Goal: Answer question/provide support: Share knowledge or assist other users

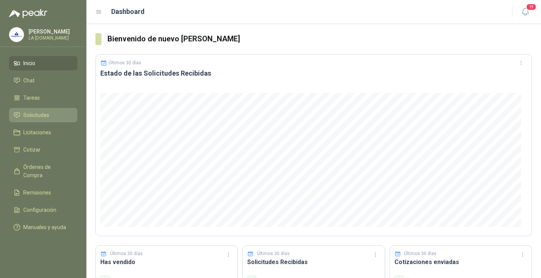
click at [11, 116] on link "Solicitudes" at bounding box center [43, 115] width 68 height 14
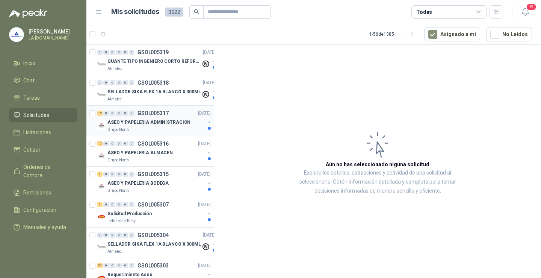
click at [157, 118] on div "ASEO Y PAPELERIA ADMINISTRACION" at bounding box center [155, 122] width 97 height 9
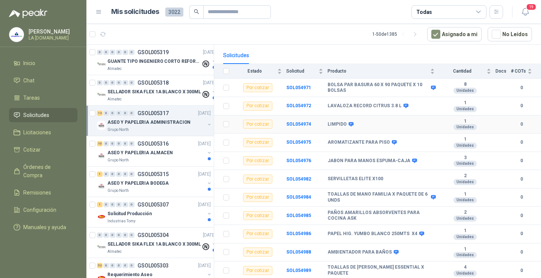
scroll to position [75, 0]
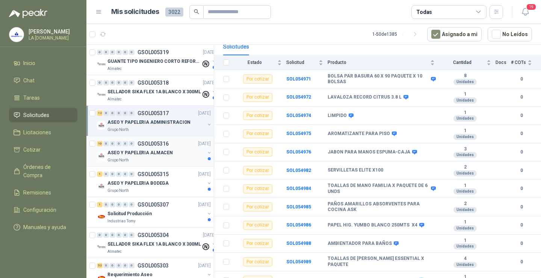
click at [175, 143] on div "10 0 0 0 0 0 GSOL005316 [DATE]" at bounding box center [154, 143] width 115 height 9
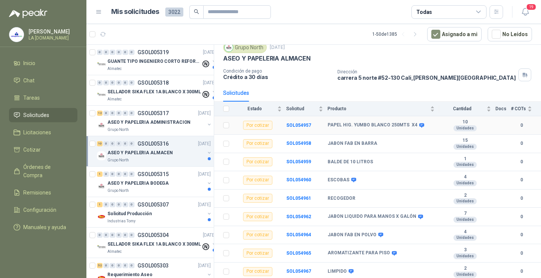
scroll to position [47, 0]
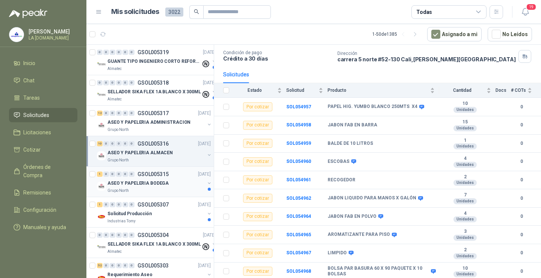
click at [144, 177] on div "1 0 0 0 0 0 GSOL005315 [DATE]" at bounding box center [154, 173] width 115 height 9
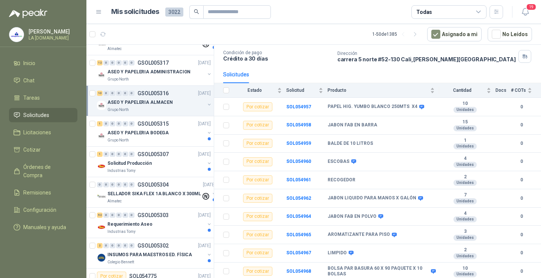
scroll to position [75, 0]
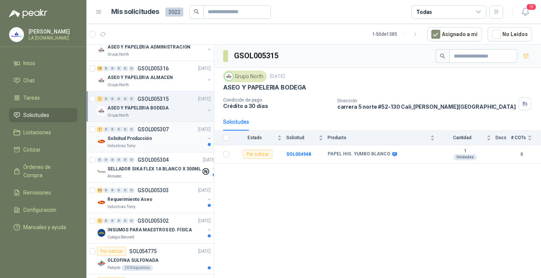
click at [160, 141] on div "Solicitud Producción" at bounding box center [155, 138] width 97 height 9
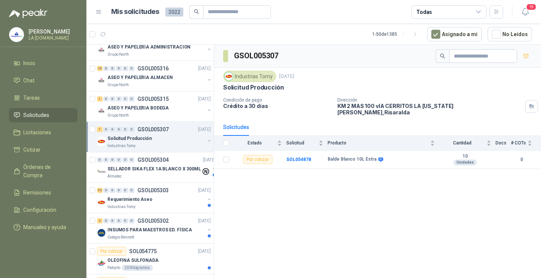
scroll to position [113, 0]
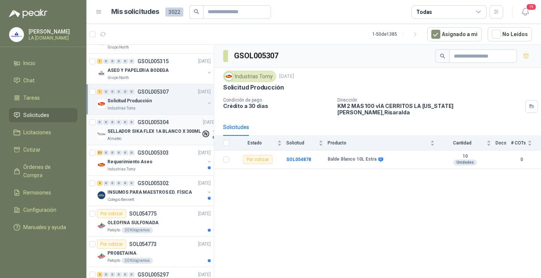
click at [158, 139] on div "Almatec" at bounding box center [154, 139] width 94 height 6
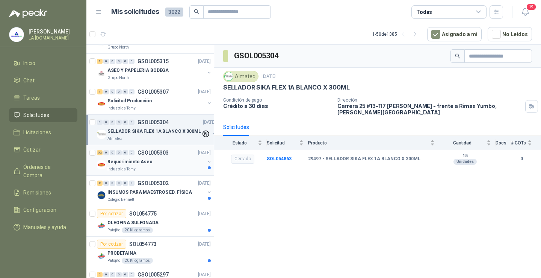
click at [161, 163] on div "Requerimiento Aseo" at bounding box center [155, 161] width 97 height 9
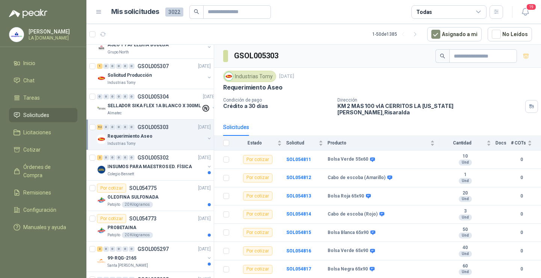
scroll to position [150, 0]
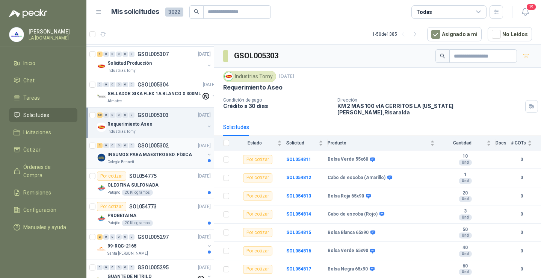
click at [160, 158] on div "INSUMOS PARA MAESTROS ED. FÍSICA" at bounding box center [155, 154] width 97 height 9
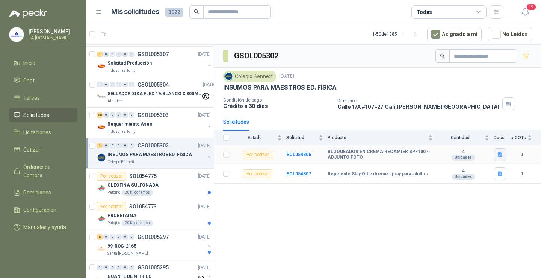
click at [505, 154] on button "button" at bounding box center [499, 154] width 13 height 13
click at [482, 134] on button "image.png" at bounding box center [485, 138] width 33 height 8
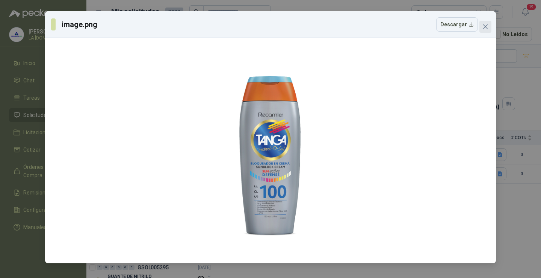
click at [486, 29] on icon "close" at bounding box center [485, 27] width 6 height 6
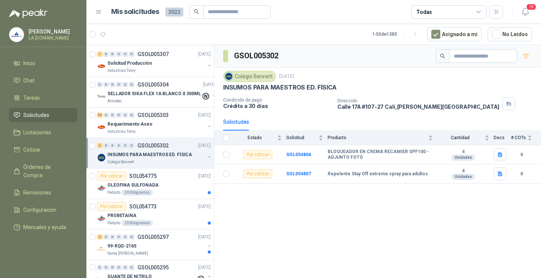
click at [150, 150] on div "INSUMOS PARA MAESTROS ED. FÍSICA" at bounding box center [155, 154] width 97 height 9
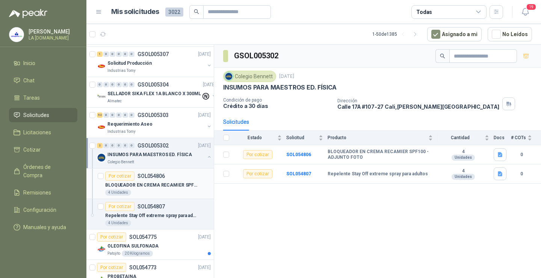
click at [150, 187] on p "BLOQUEADOR EN CREMA RECAMIER SPF100 - ADJUNTO FOTO" at bounding box center [152, 184] width 94 height 7
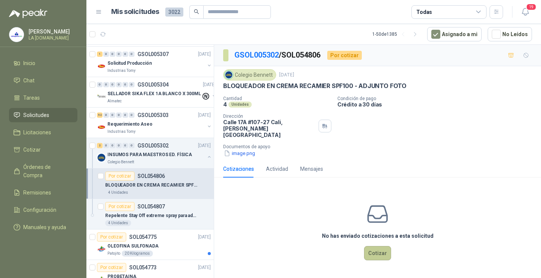
click at [376, 246] on button "Cotizar" at bounding box center [377, 253] width 27 height 14
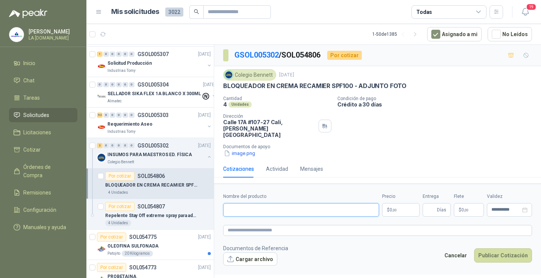
click at [288, 203] on input "Nombre del producto" at bounding box center [301, 210] width 156 height 14
click at [291, 204] on input "Nombre del producto" at bounding box center [301, 210] width 156 height 14
paste input "**********"
type input "**********"
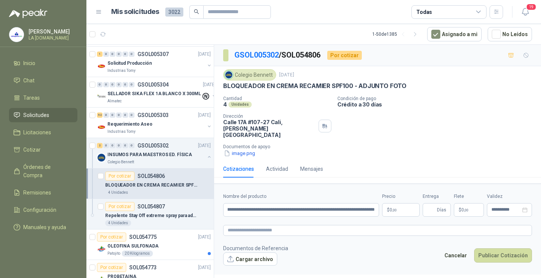
click at [395, 205] on body "[PERSON_NAME] LA [DOMAIN_NAME] Inicio Chat Tareas Solicitudes Licitaciones Coti…" at bounding box center [270, 139] width 541 height 278
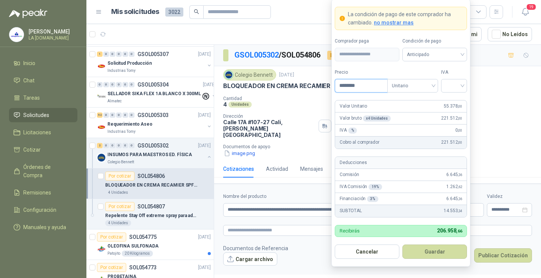
type input "********"
click at [457, 85] on input "search" at bounding box center [453, 84] width 17 height 11
click at [455, 101] on div "19%" at bounding box center [454, 101] width 14 height 8
click at [444, 250] on button "Guardar" at bounding box center [434, 251] width 65 height 14
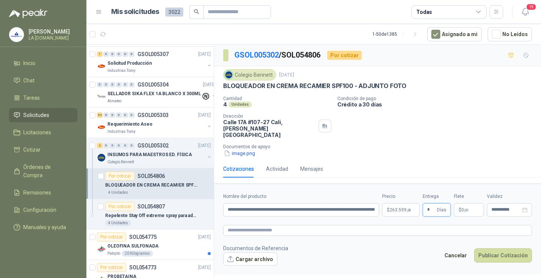
type input "*"
click at [458, 206] on p "$ 0 ,00" at bounding box center [469, 210] width 30 height 14
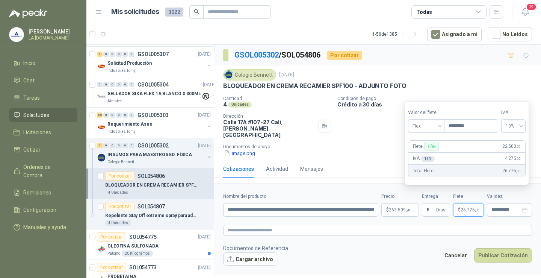
type input "********"
click at [373, 152] on div "Colegio [PERSON_NAME] [DATE] BLOQUEADOR EN CREMA RECAMIER SPF100 - ADJUNTO FOTO…" at bounding box center [377, 113] width 327 height 94
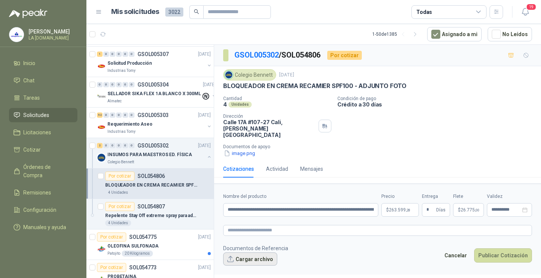
click at [257, 252] on button "Cargar archivo" at bounding box center [250, 259] width 54 height 14
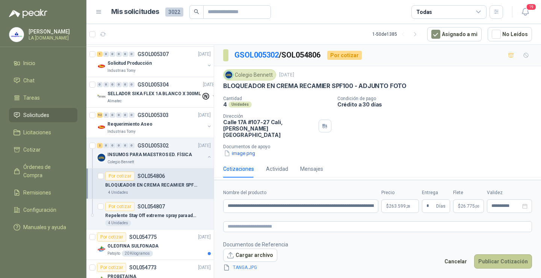
click at [493, 258] on button "Publicar Cotización" at bounding box center [503, 261] width 58 height 14
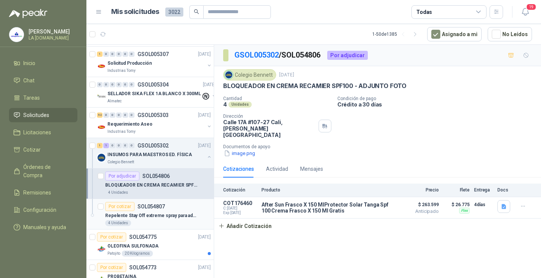
click at [155, 211] on div "Repelente Stay Off extreme spray para adultos" at bounding box center [158, 215] width 106 height 9
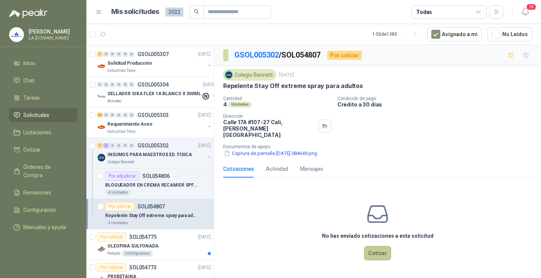
click at [374, 247] on button "Cotizar" at bounding box center [377, 253] width 27 height 14
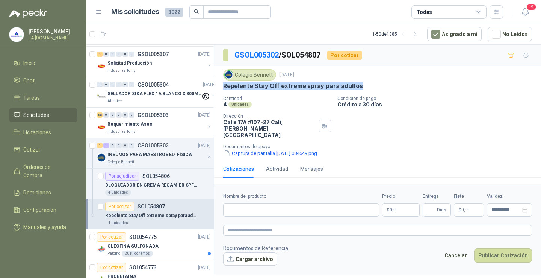
drag, startPoint x: 225, startPoint y: 88, endPoint x: 357, endPoint y: 86, distance: 132.2
click at [357, 86] on div "Repelente Stay Off extreme spray para adultos" at bounding box center [377, 86] width 309 height 8
copy p "Repelente Stay Off extreme spray para adultos"
click at [263, 205] on input "Nombre del producto" at bounding box center [301, 210] width 156 height 14
paste input "**********"
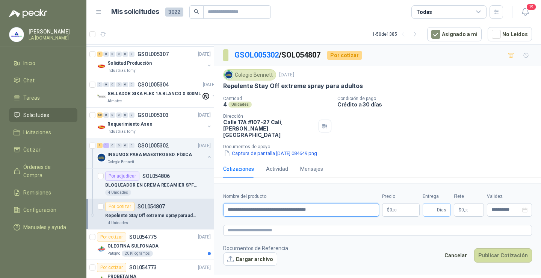
type input "**********"
click at [432, 207] on input "Entrega" at bounding box center [431, 209] width 8 height 13
type input "*"
click at [468, 208] on span ",00" at bounding box center [466, 210] width 5 height 4
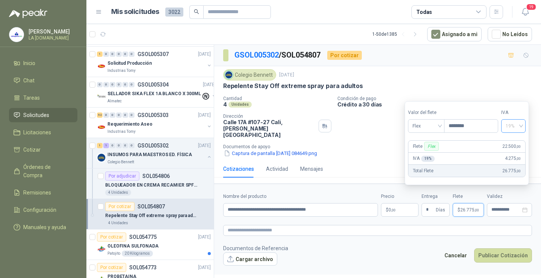
click at [520, 130] on span "19%" at bounding box center [513, 125] width 15 height 11
type input "********"
click at [511, 155] on div "0%" at bounding box center [517, 153] width 12 height 8
click at [261, 252] on button "Cargar archivo" at bounding box center [250, 259] width 54 height 14
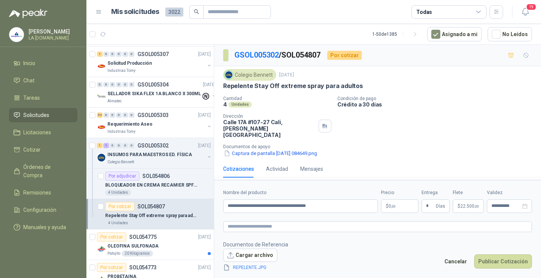
click at [406, 203] on body "[PERSON_NAME] LA [DOMAIN_NAME] Inicio Chat Tareas Solicitudes Licitaciones Coti…" at bounding box center [270, 139] width 541 height 278
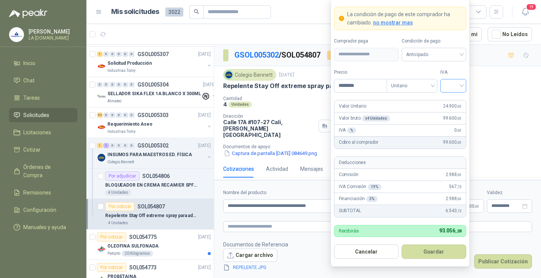
type input "********"
click at [450, 85] on input "search" at bounding box center [453, 84] width 17 height 11
click at [457, 122] on div "0%" at bounding box center [453, 125] width 14 height 8
click at [434, 251] on button "Guardar" at bounding box center [433, 251] width 65 height 14
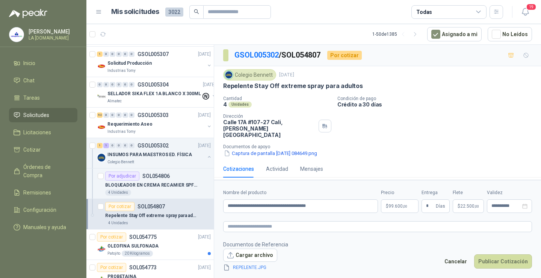
drag, startPoint x: 395, startPoint y: 240, endPoint x: 415, endPoint y: 245, distance: 20.7
click at [397, 242] on footer "Documentos de Referencia Cargar archivo REPELENTE.JPG Cancelar Publicar Cotizac…" at bounding box center [377, 256] width 309 height 32
click at [495, 259] on button "Publicar Cotización" at bounding box center [503, 261] width 58 height 14
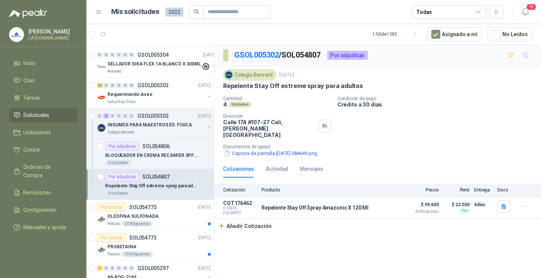
scroll to position [188, 0]
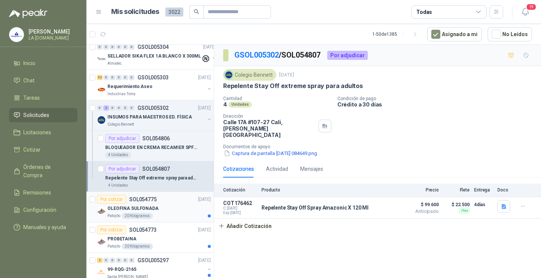
click at [173, 205] on div "OLEOFINA SULFONADA" at bounding box center [158, 208] width 103 height 9
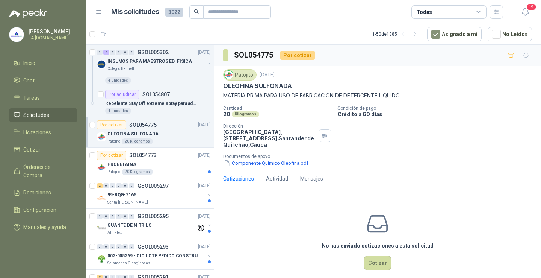
scroll to position [263, 0]
click at [173, 169] on div "Patojito 20 Kilogramos" at bounding box center [158, 171] width 103 height 6
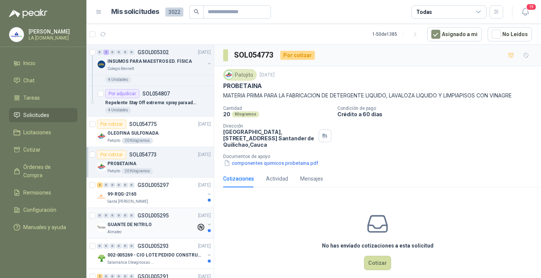
scroll to position [300, 0]
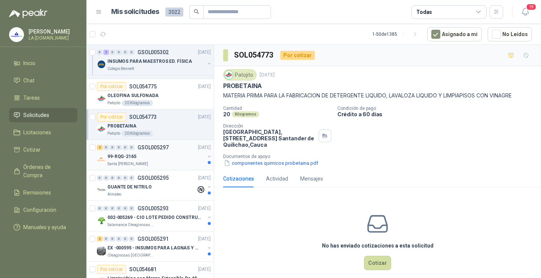
click at [175, 166] on div "Santa [PERSON_NAME]" at bounding box center [155, 164] width 97 height 6
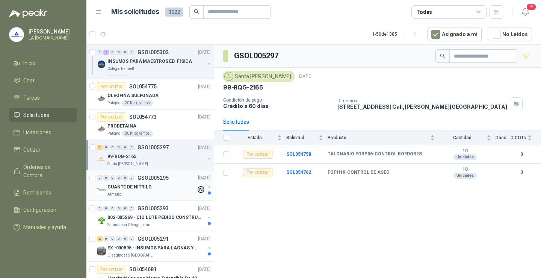
click at [159, 186] on div "GUANTE DE NITRILO" at bounding box center [151, 186] width 89 height 9
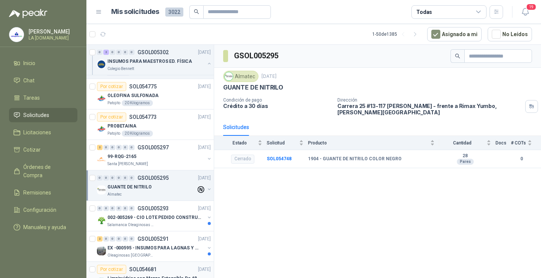
scroll to position [376, 0]
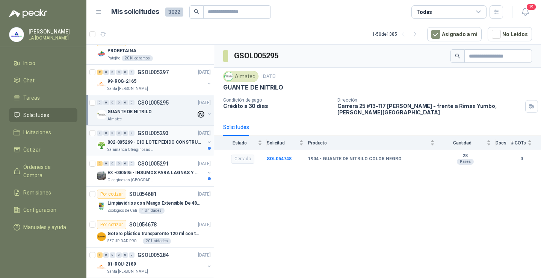
click at [171, 150] on div "Salamanca Oleaginosas SAS" at bounding box center [155, 149] width 97 height 6
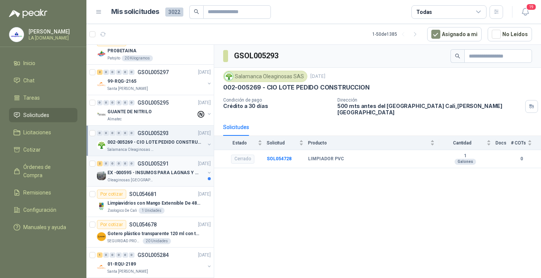
click at [165, 176] on div "EX -000595 - INSUMOS PARA LAGNAS Y OFICINAS PLANTA" at bounding box center [155, 172] width 97 height 9
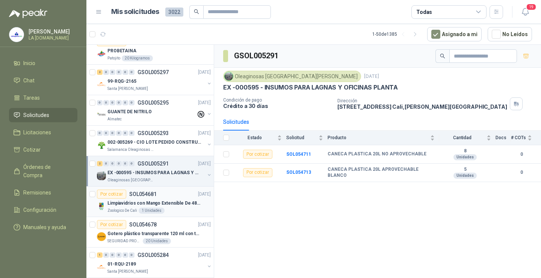
click at [174, 204] on p "Limpiavidrios con Mango Extensible De 48 a 78 cm" at bounding box center [154, 202] width 94 height 7
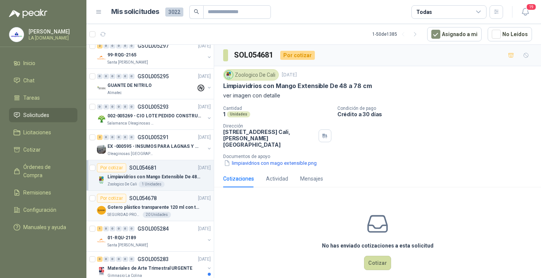
scroll to position [451, 0]
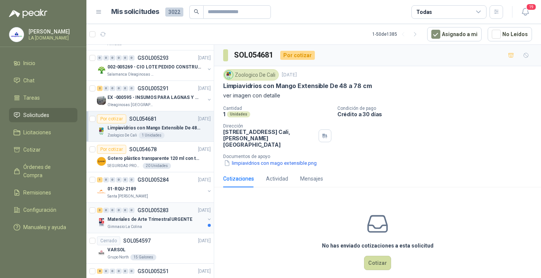
click at [167, 220] on p "Materiales de Arte Trimestral URGENTE" at bounding box center [149, 219] width 85 height 7
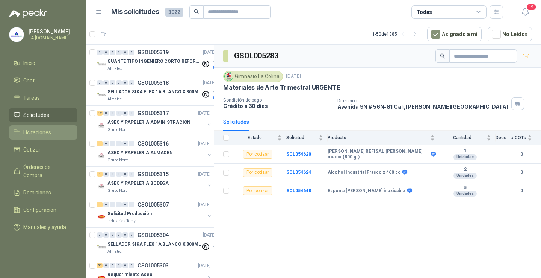
click at [52, 133] on li "Licitaciones" at bounding box center [43, 132] width 59 height 8
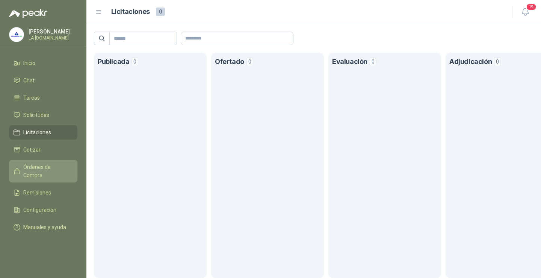
click at [47, 166] on span "Órdenes de Compra" at bounding box center [46, 171] width 47 height 17
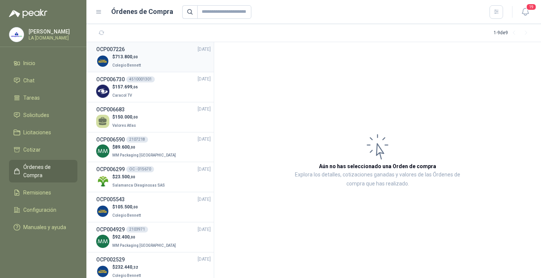
click at [161, 57] on div "$ 713.800 ,00 Colegio [PERSON_NAME]" at bounding box center [153, 60] width 115 height 15
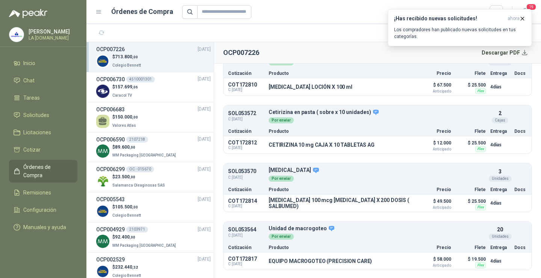
scroll to position [581, 0]
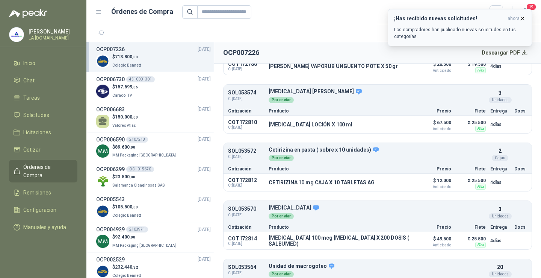
click at [527, 11] on button "¡Has recibido nuevas solicitudes! ahora Los compradores han publicado nuevas so…" at bounding box center [460, 27] width 144 height 37
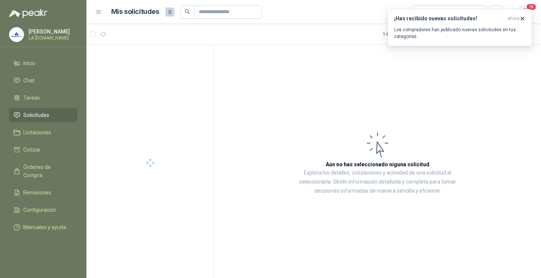
click at [527, 11] on button "¡Has recibido nuevas solicitudes! ahora Los compradores han publicado nuevas so…" at bounding box center [460, 27] width 144 height 37
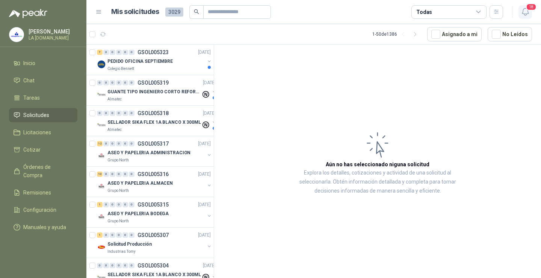
click at [527, 11] on icon "button" at bounding box center [525, 11] width 9 height 9
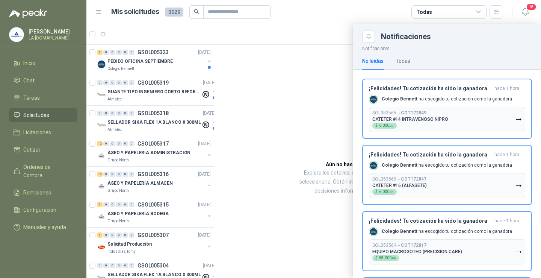
click at [160, 68] on div at bounding box center [313, 151] width 454 height 254
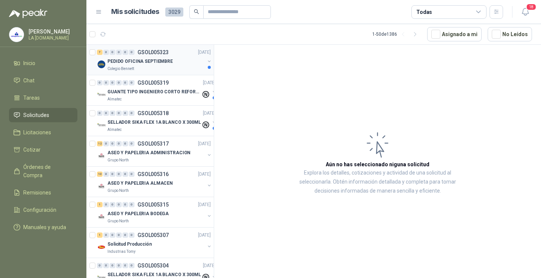
click at [160, 60] on p "PEDIDO OFICINA SEPTIEMBRE" at bounding box center [139, 61] width 65 height 7
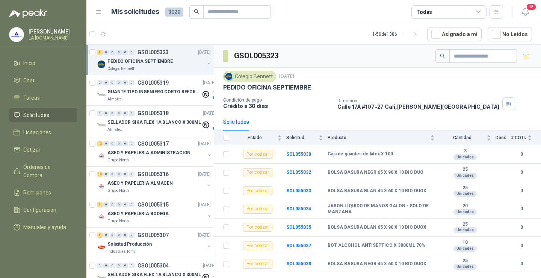
click at [139, 59] on p "PEDIDO OFICINA SEPTIEMBRE" at bounding box center [139, 61] width 65 height 7
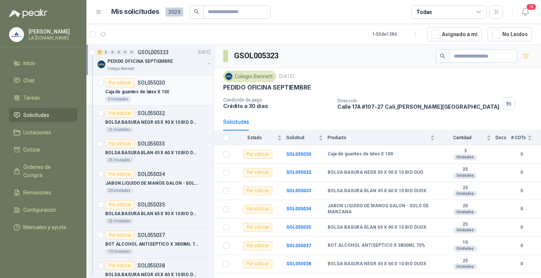
click at [163, 91] on p "Caja de guantes de latex X 100" at bounding box center [137, 91] width 64 height 7
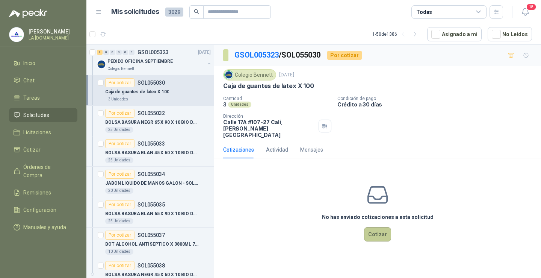
click at [380, 228] on button "Cotizar" at bounding box center [377, 234] width 27 height 14
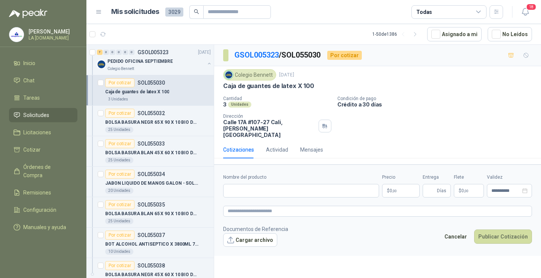
click at [264, 176] on div "Nombre del producto" at bounding box center [301, 186] width 156 height 24
click at [262, 184] on input "Nombre del producto" at bounding box center [301, 191] width 156 height 14
click at [282, 186] on input "Nombre del producto" at bounding box center [301, 191] width 156 height 14
paste input "**********"
type input "**********"
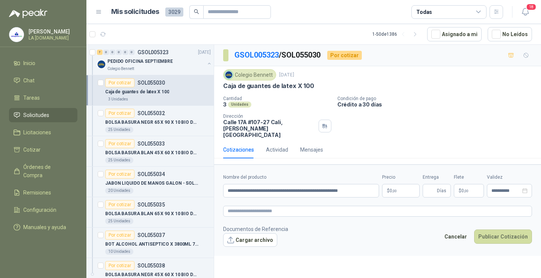
click at [397, 185] on body "[PERSON_NAME] LA [DOMAIN_NAME] Inicio Chat Tareas Solicitudes Licitaciones Coti…" at bounding box center [270, 139] width 541 height 278
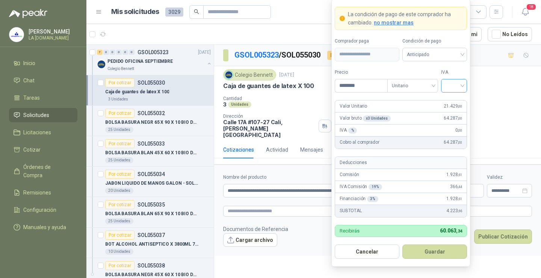
type input "********"
click at [460, 88] on input "search" at bounding box center [453, 84] width 17 height 11
click at [453, 126] on div "0%" at bounding box center [454, 125] width 14 height 8
click at [432, 252] on button "Guardar" at bounding box center [434, 251] width 65 height 14
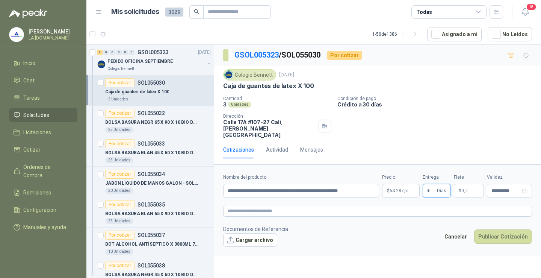
type input "*"
click at [464, 189] on span ",00" at bounding box center [466, 191] width 5 height 4
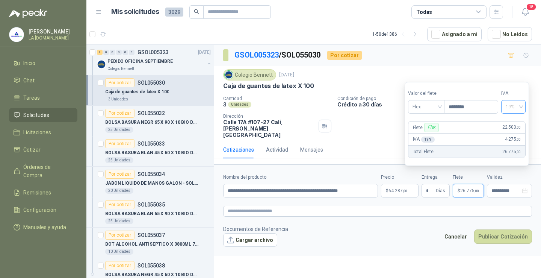
click at [511, 105] on span "19%" at bounding box center [513, 106] width 15 height 11
type input "********"
click at [519, 132] on div "0%" at bounding box center [517, 134] width 12 height 8
click at [388, 229] on footer "Documentos de Referencia Cargar archivo Cancelar Publicar Cotización" at bounding box center [377, 236] width 309 height 22
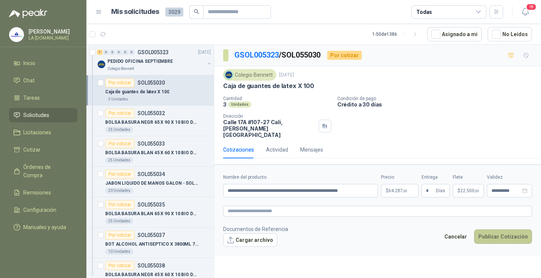
click at [495, 232] on button "Publicar Cotización" at bounding box center [503, 236] width 58 height 14
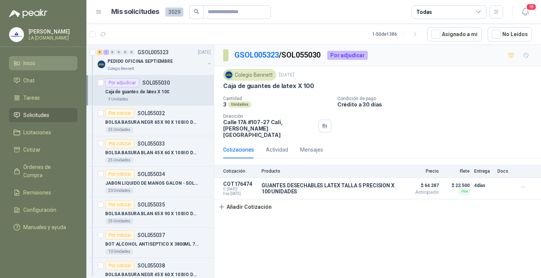
click at [42, 65] on li "Inicio" at bounding box center [43, 63] width 59 height 8
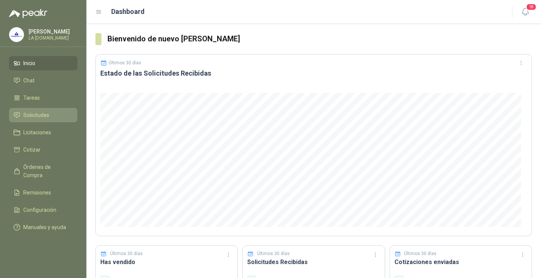
click at [42, 113] on span "Solicitudes" at bounding box center [36, 115] width 26 height 8
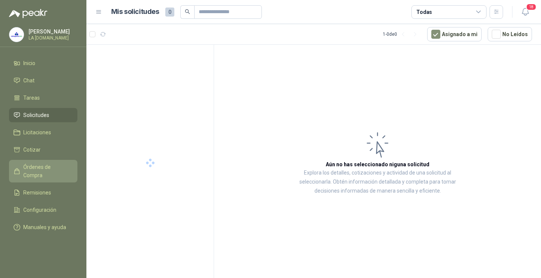
click at [42, 166] on span "Órdenes de Compra" at bounding box center [46, 171] width 47 height 17
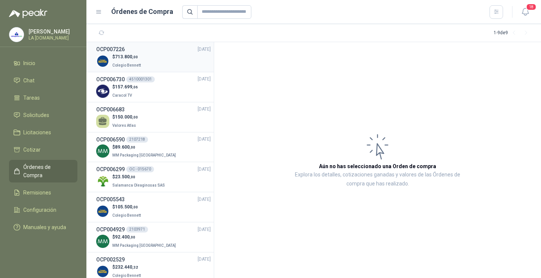
click at [140, 60] on div "$ 713.800 ,00 Colegio [PERSON_NAME]" at bounding box center [127, 60] width 30 height 15
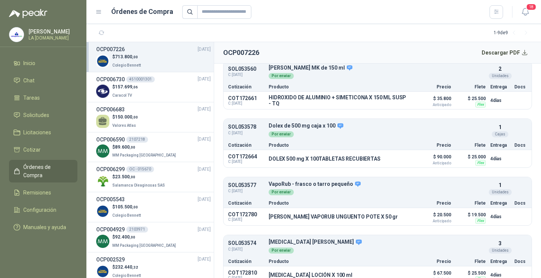
scroll to position [393, 0]
